Goal: Task Accomplishment & Management: Use online tool/utility

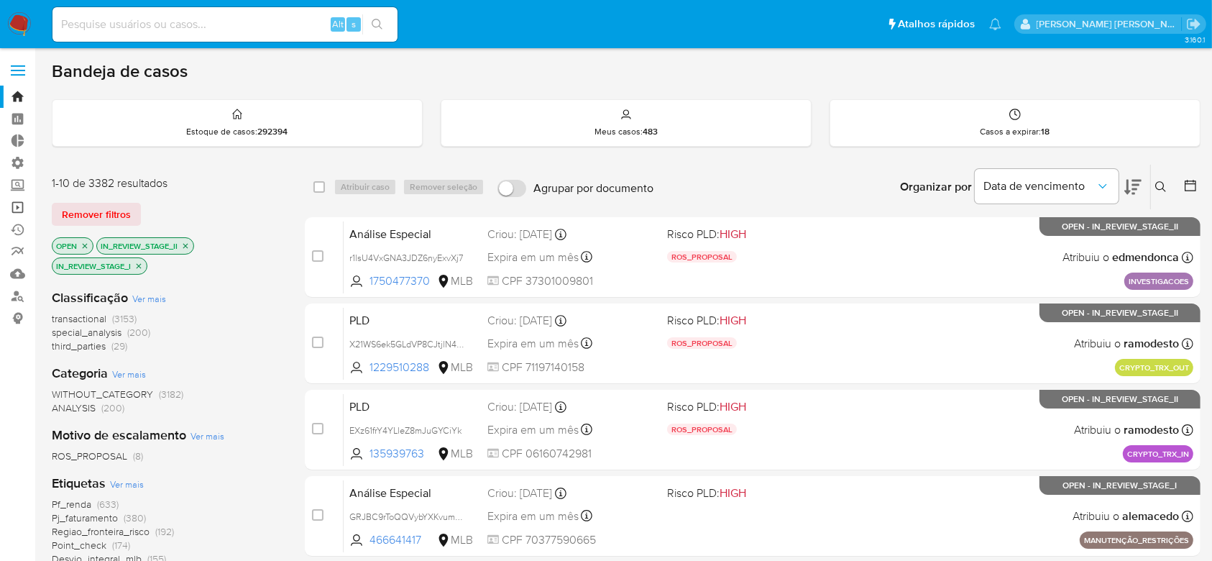
click at [17, 207] on link "Operações em massa" at bounding box center [85, 207] width 171 height 22
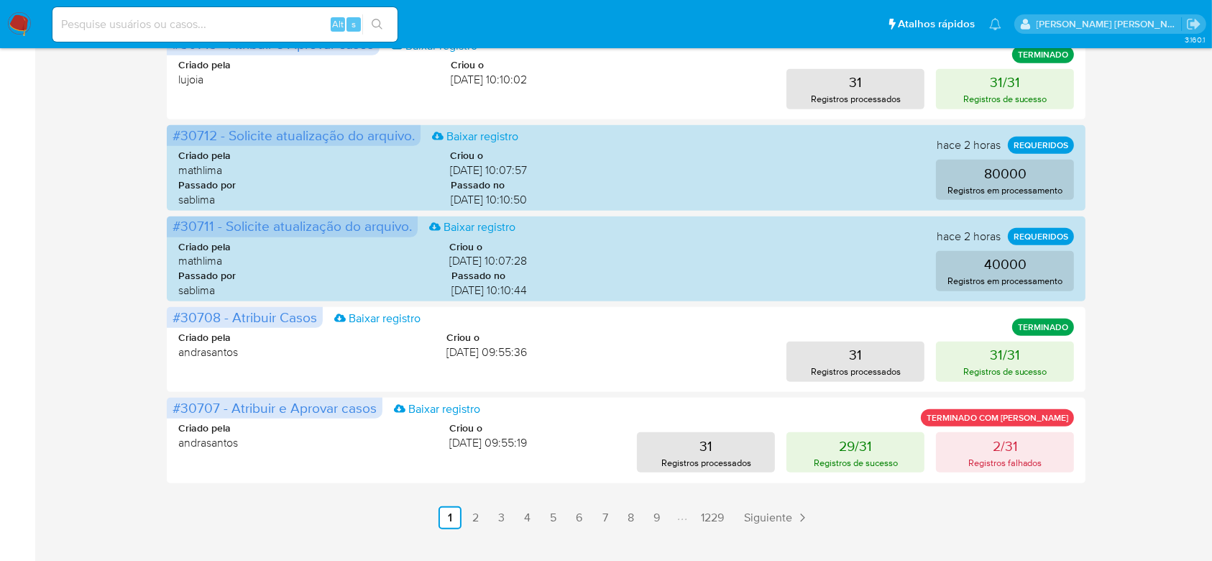
scroll to position [725, 0]
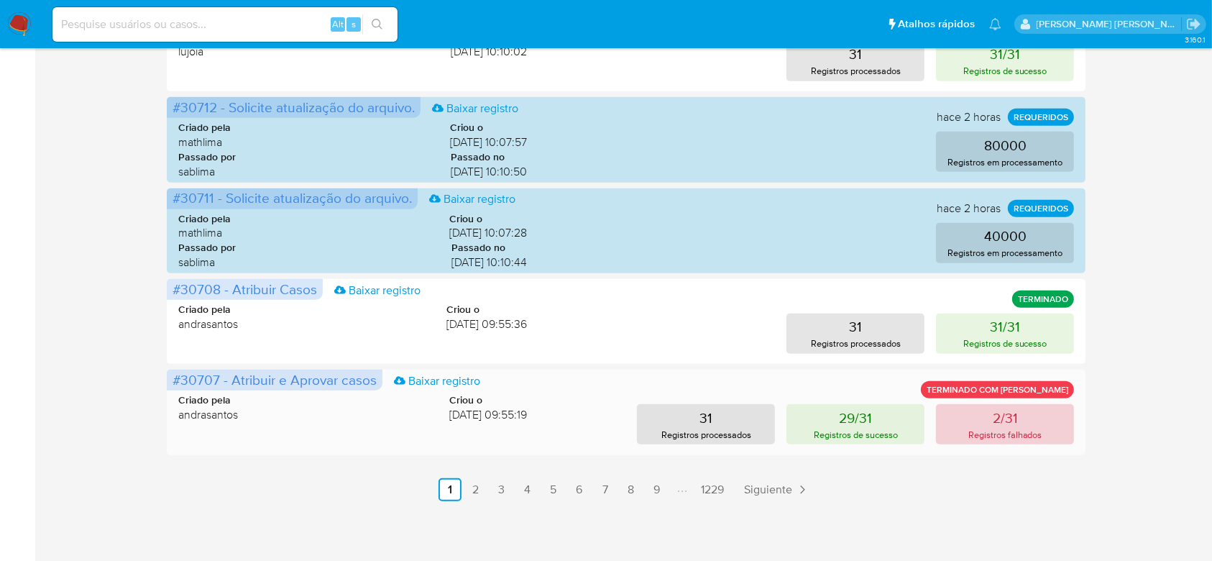
click at [1028, 414] on button "2/31 Registros falhados" at bounding box center [1005, 424] width 138 height 40
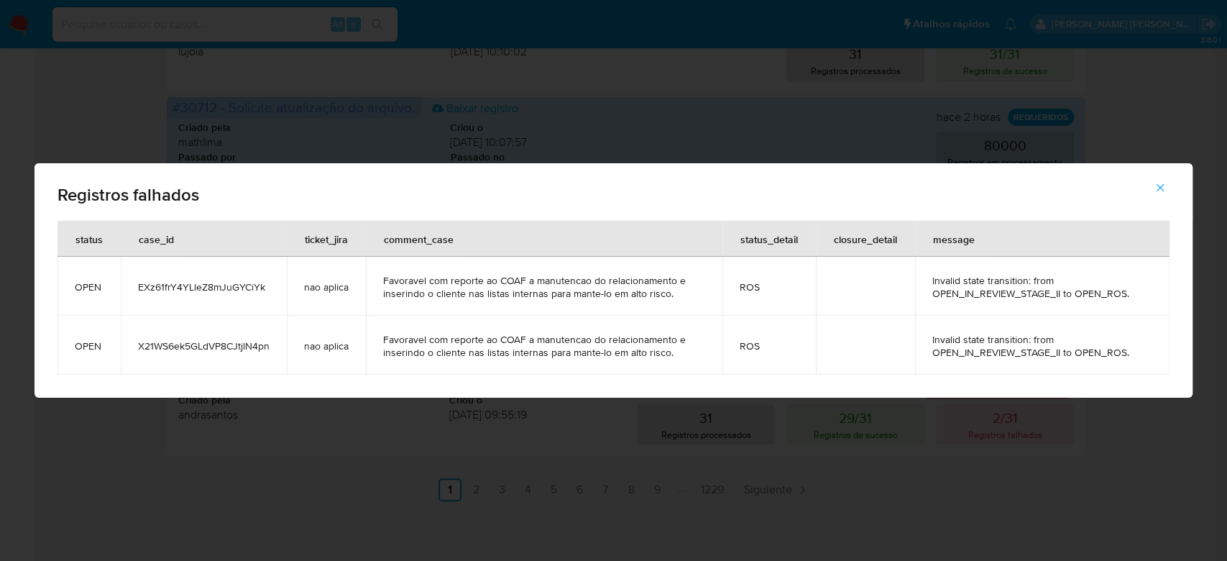
click at [226, 283] on span "EXz61frY4YLleZ8mJuGYCiYk" at bounding box center [204, 286] width 132 height 13
click at [181, 349] on span "X21WS6ek5GLdVP8CJtjlN4pn" at bounding box center [204, 345] width 132 height 13
click at [1168, 197] on button "button" at bounding box center [1160, 187] width 50 height 34
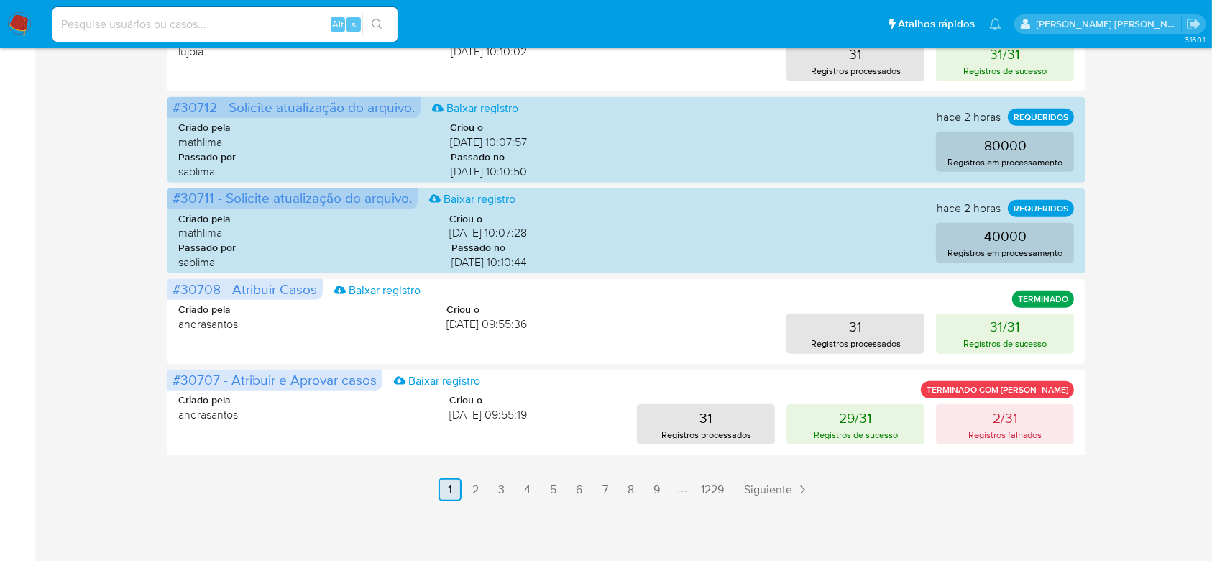
click at [471, 486] on link "2" at bounding box center [475, 489] width 23 height 23
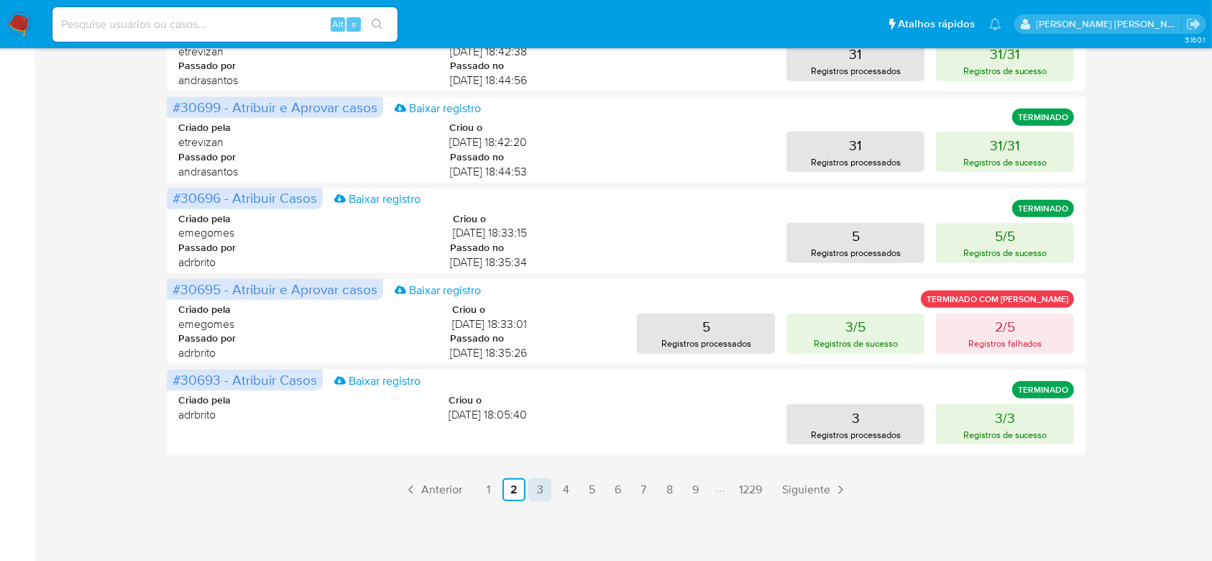
click at [544, 488] on link "3" at bounding box center [539, 489] width 23 height 23
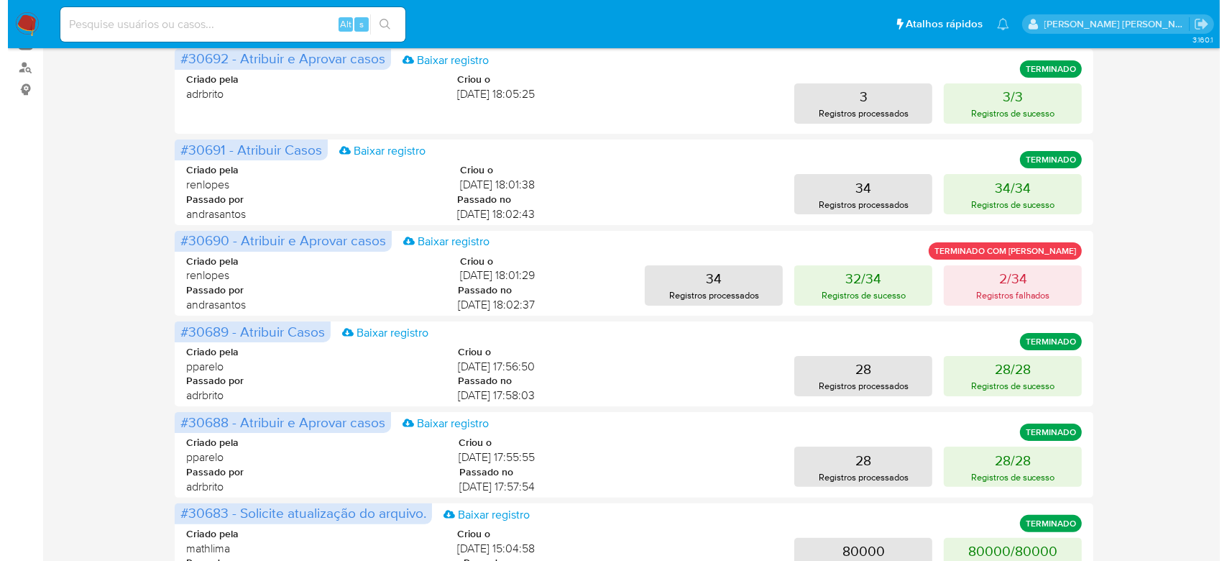
scroll to position [246, 0]
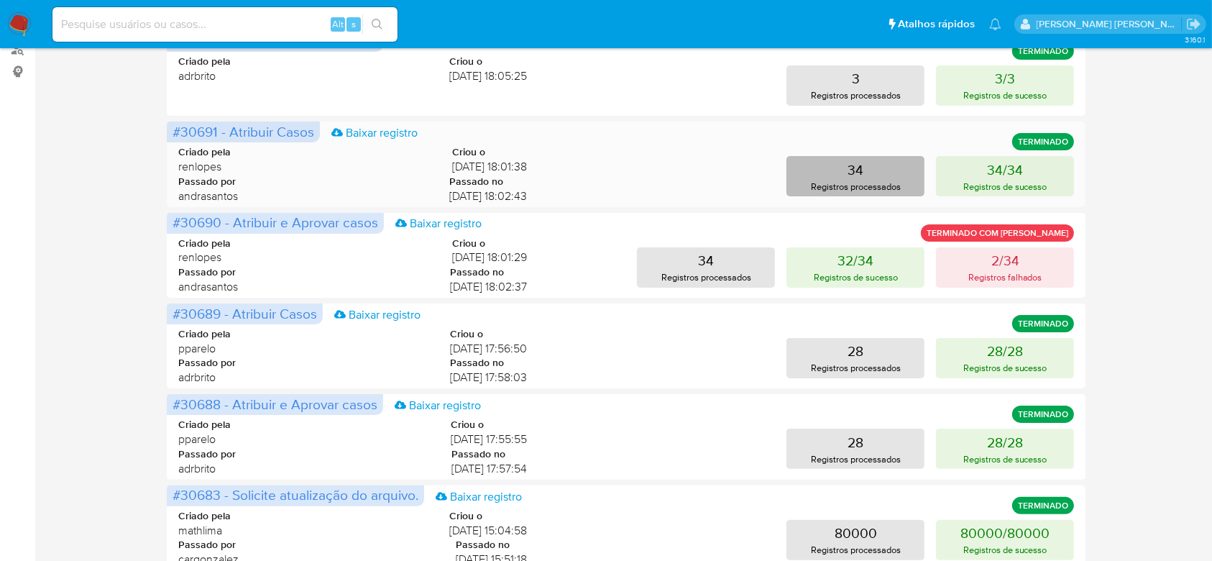
click at [889, 187] on p "Registros processados" at bounding box center [856, 187] width 90 height 14
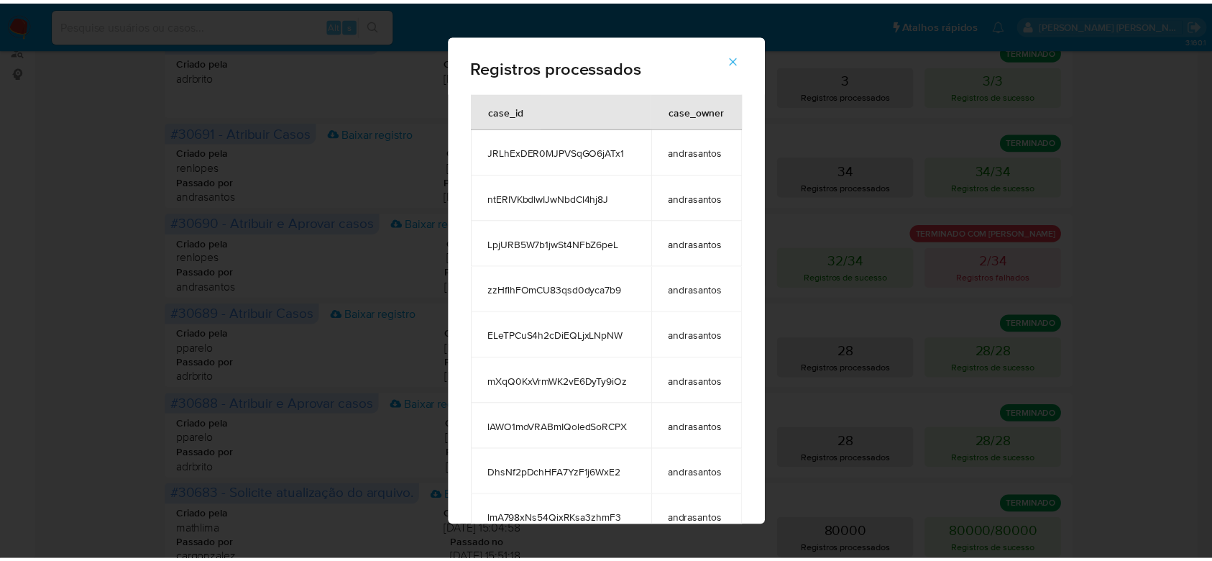
scroll to position [1101, 0]
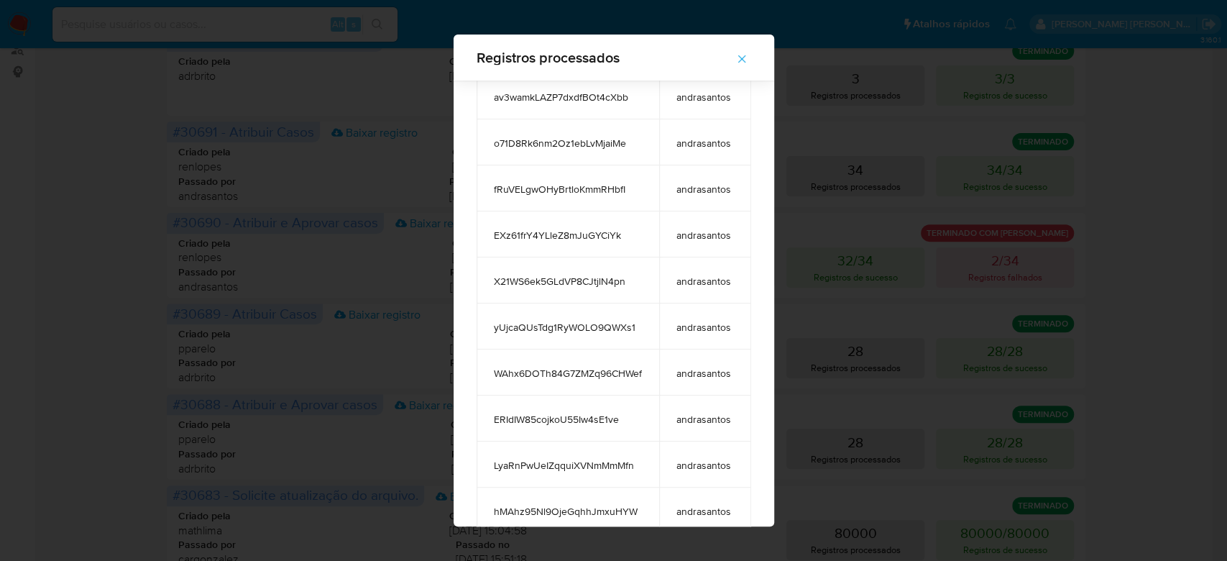
click at [748, 55] on icon "button" at bounding box center [741, 58] width 13 height 13
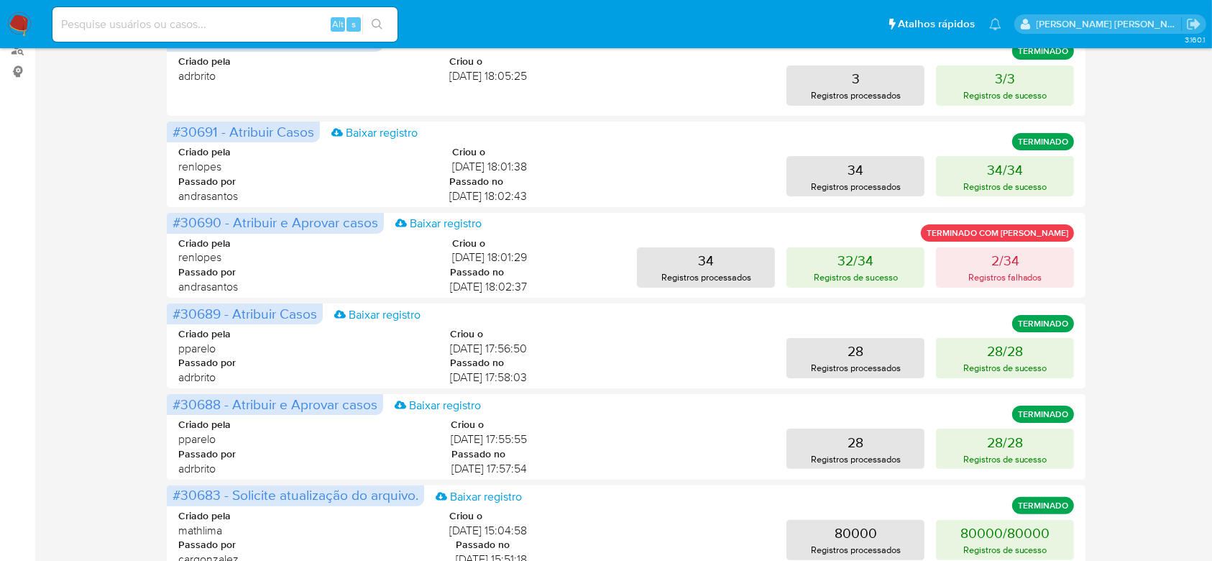
scroll to position [0, 0]
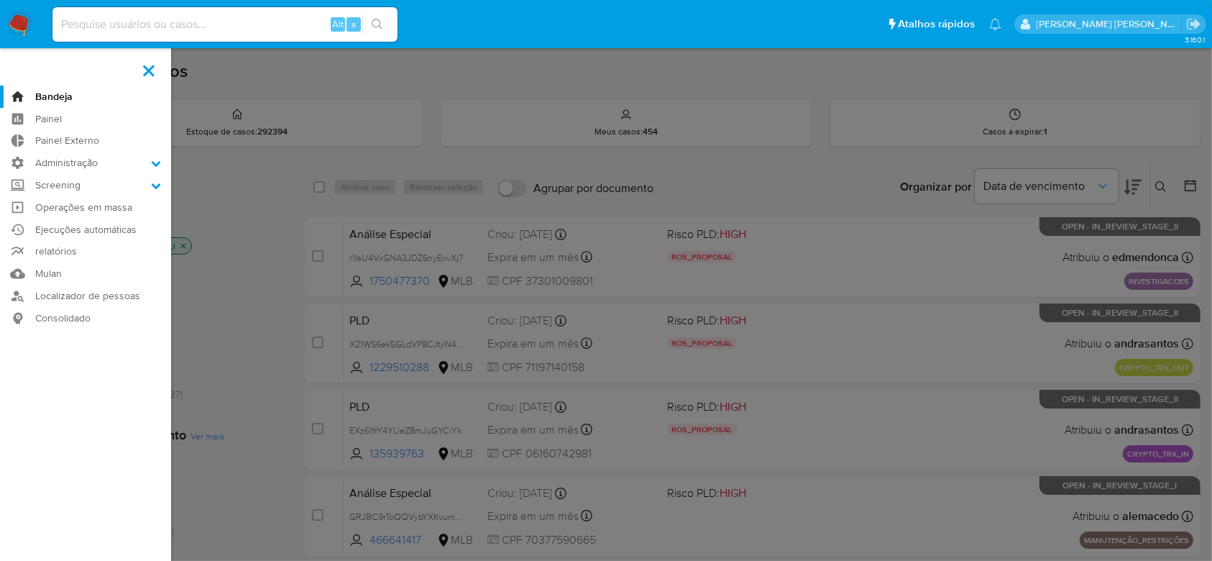
click at [180, 24] on input at bounding box center [224, 24] width 345 height 19
paste input "EXz61frY4YLleZ8mJuGYCiYk"
type input "EXz61frY4YLleZ8mJuGYCiYk"
click at [376, 23] on icon "search-icon" at bounding box center [377, 24] width 11 height 11
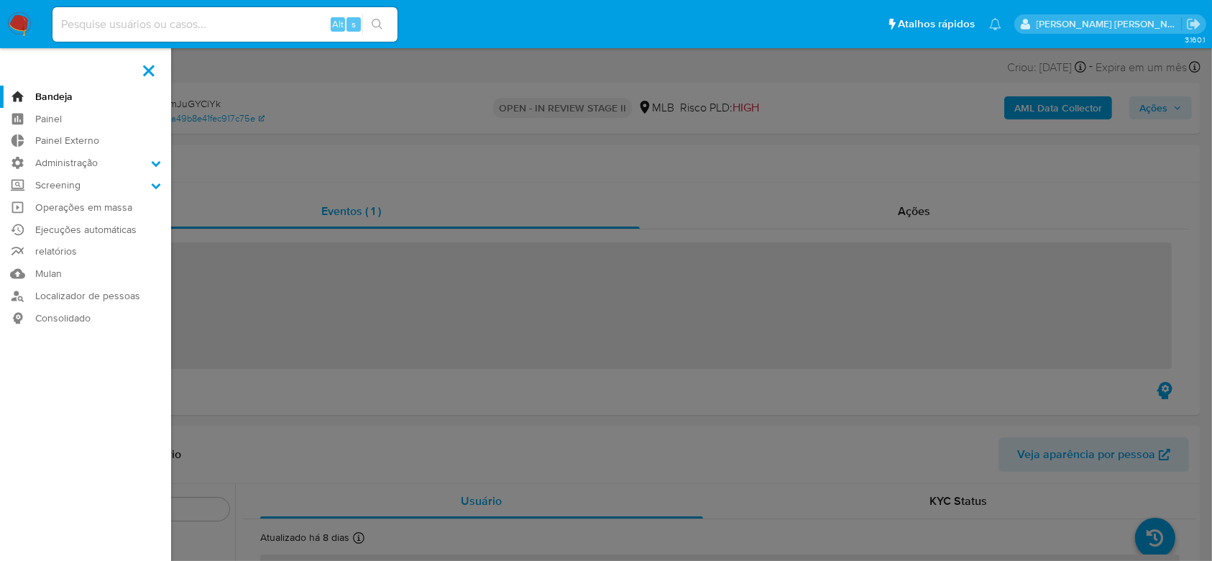
scroll to position [745, 0]
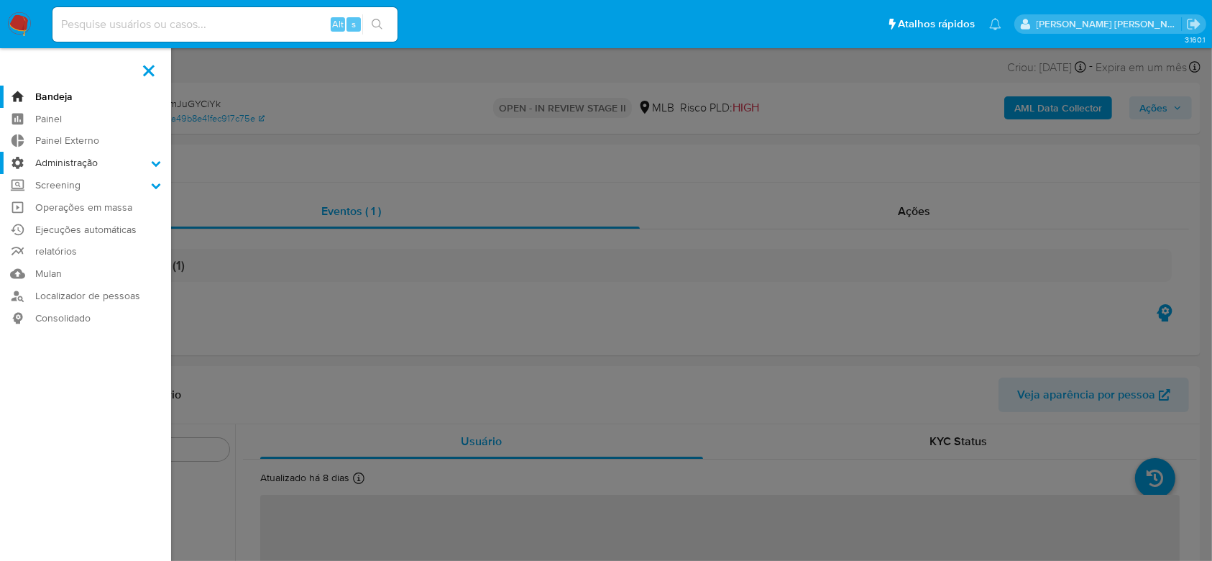
select select "10"
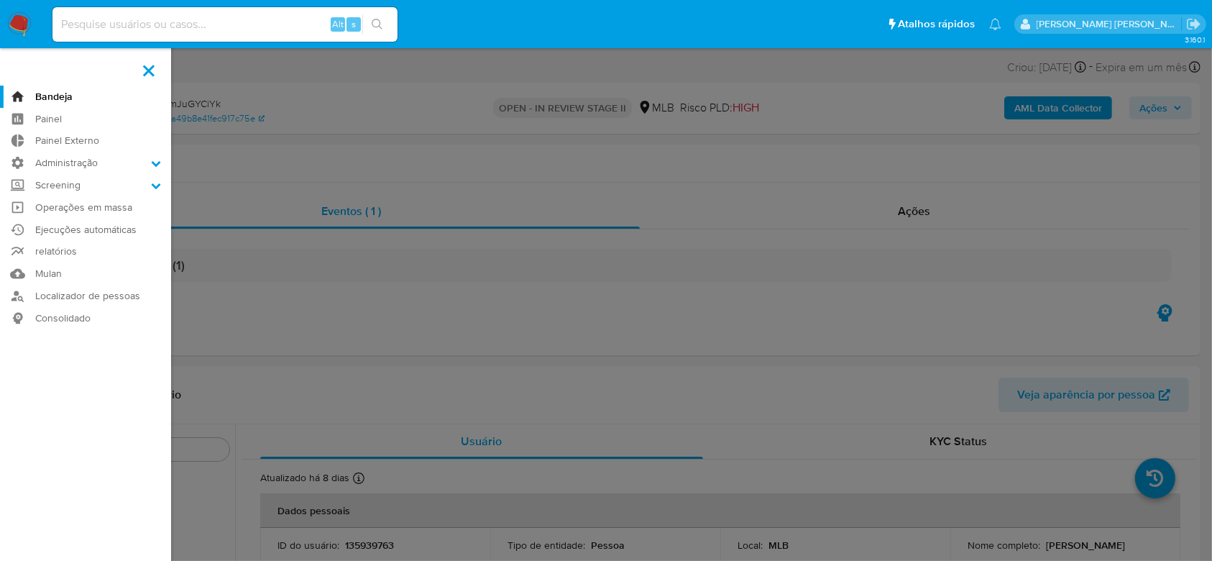
click at [147, 72] on span at bounding box center [148, 70] width 11 height 11
click at [0, 0] on input "checkbox" at bounding box center [0, 0] width 0 height 0
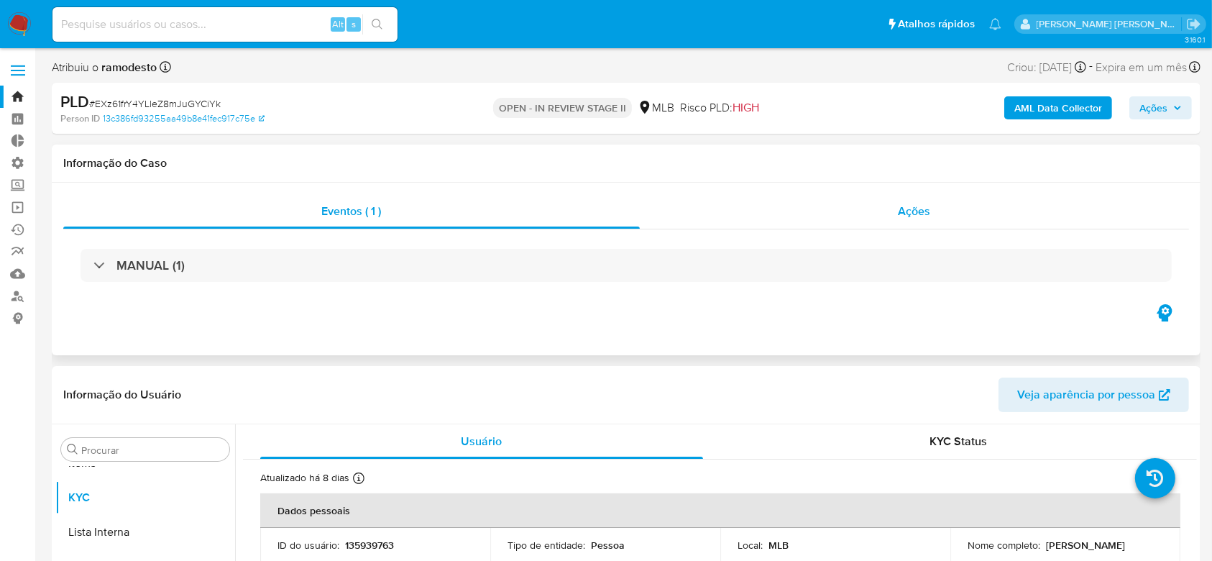
click at [914, 204] on span "Ações" at bounding box center [914, 211] width 32 height 17
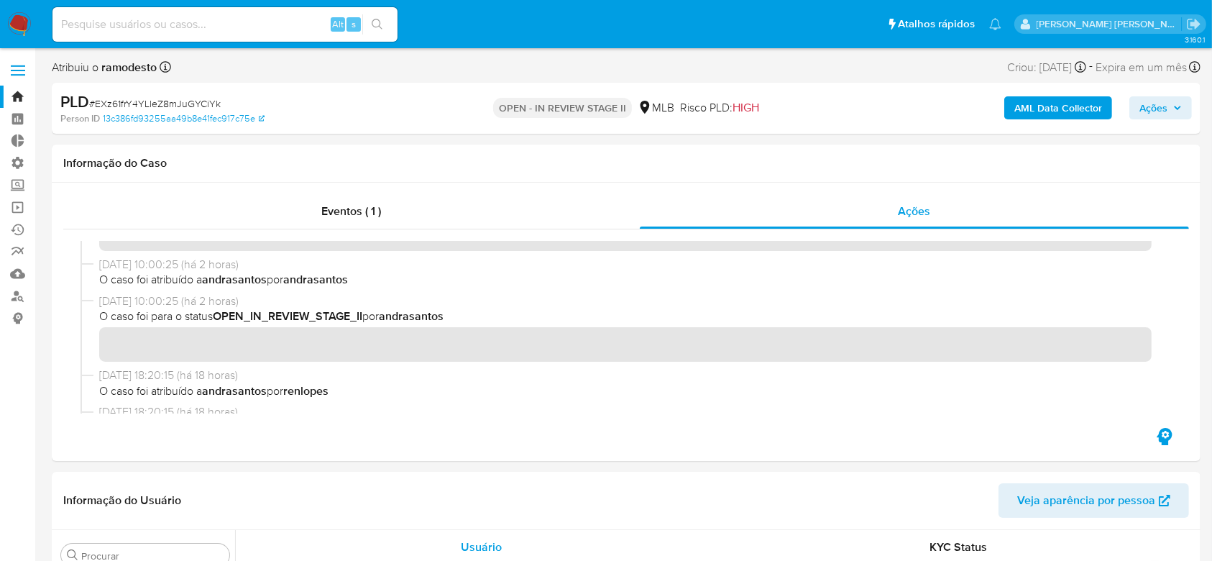
scroll to position [0, 0]
